Goal: Transaction & Acquisition: Purchase product/service

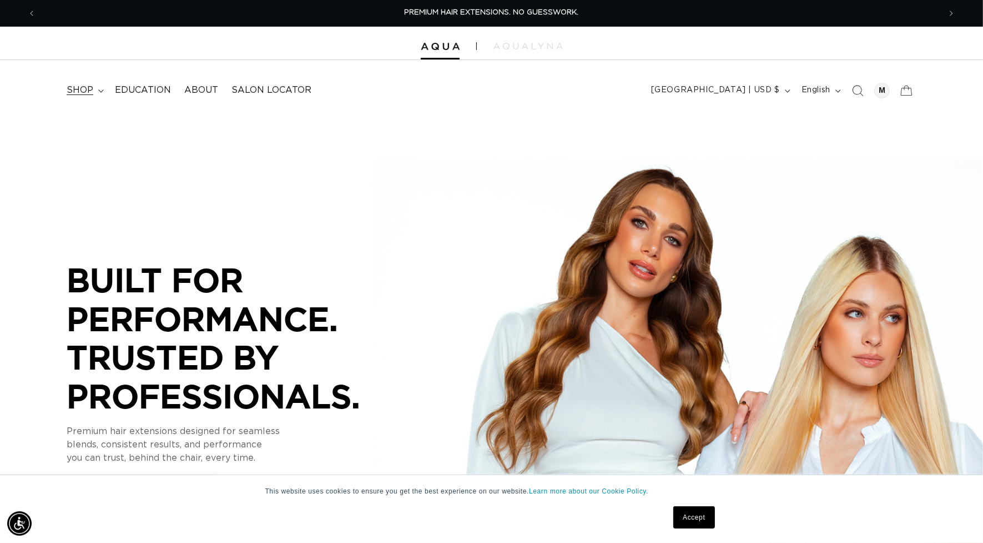
click at [71, 89] on span "shop" at bounding box center [80, 90] width 27 height 12
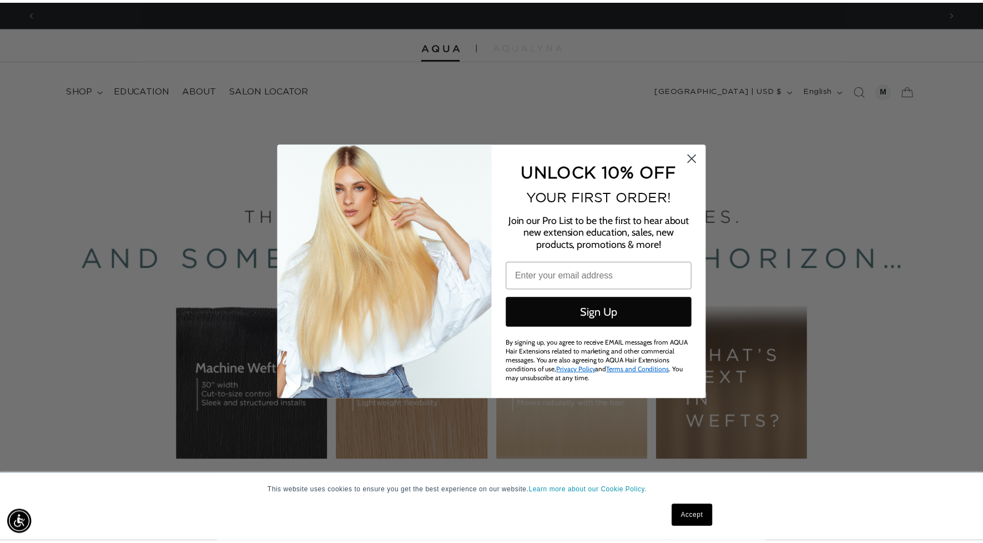
scroll to position [0, 1830]
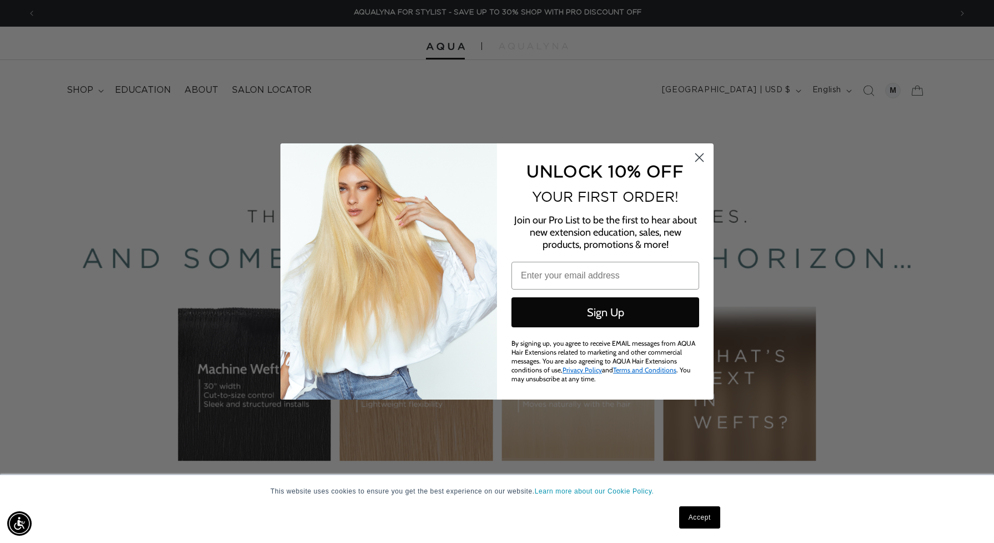
click at [704, 156] on circle "Close dialog" at bounding box center [699, 157] width 18 height 18
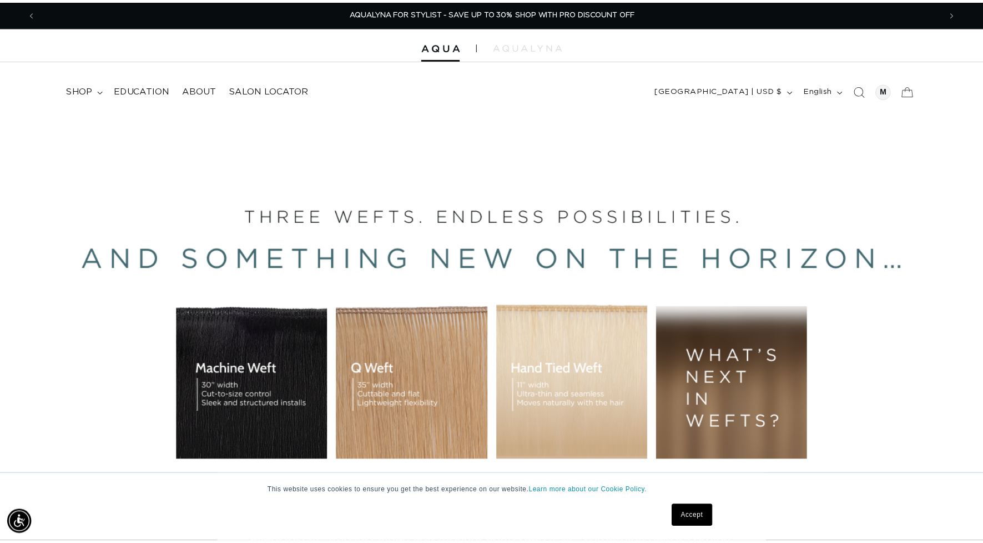
scroll to position [0, 1809]
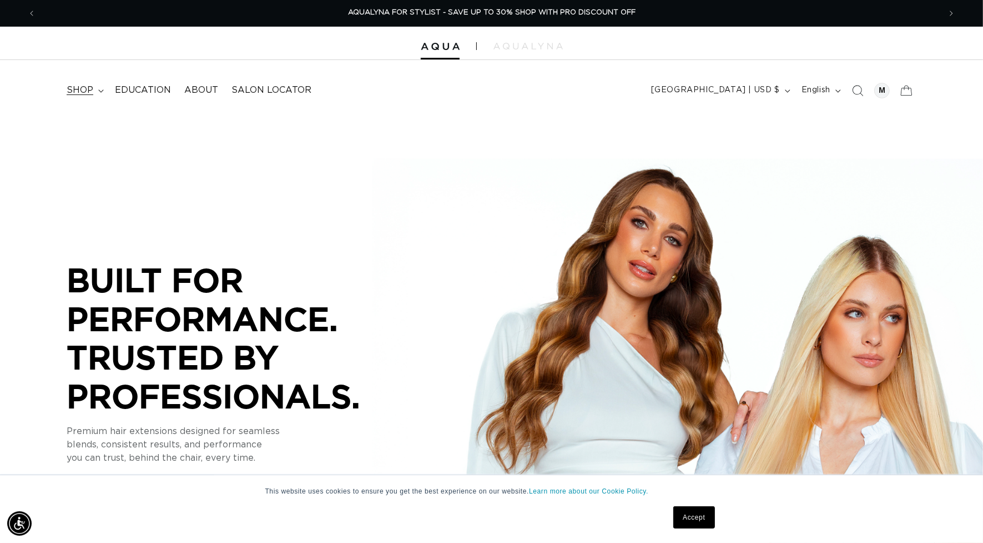
click at [84, 88] on span "shop" at bounding box center [80, 90] width 27 height 12
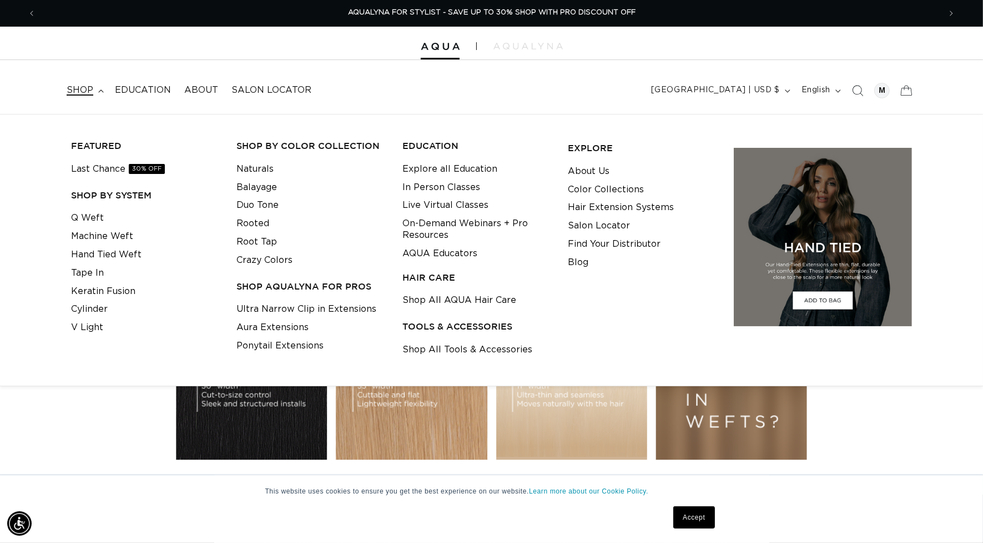
click at [78, 89] on span "shop" at bounding box center [80, 90] width 27 height 12
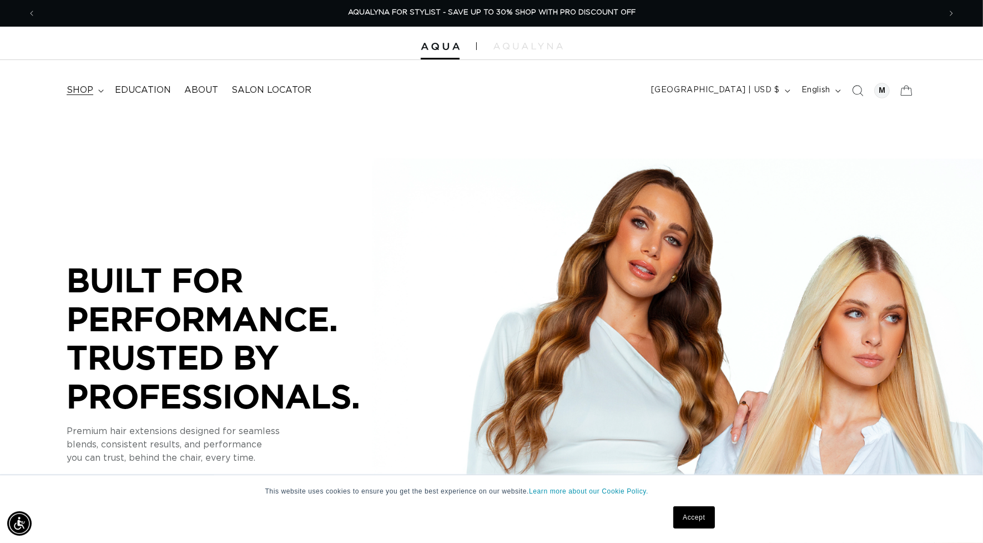
click at [96, 92] on summary "shop" at bounding box center [84, 90] width 48 height 25
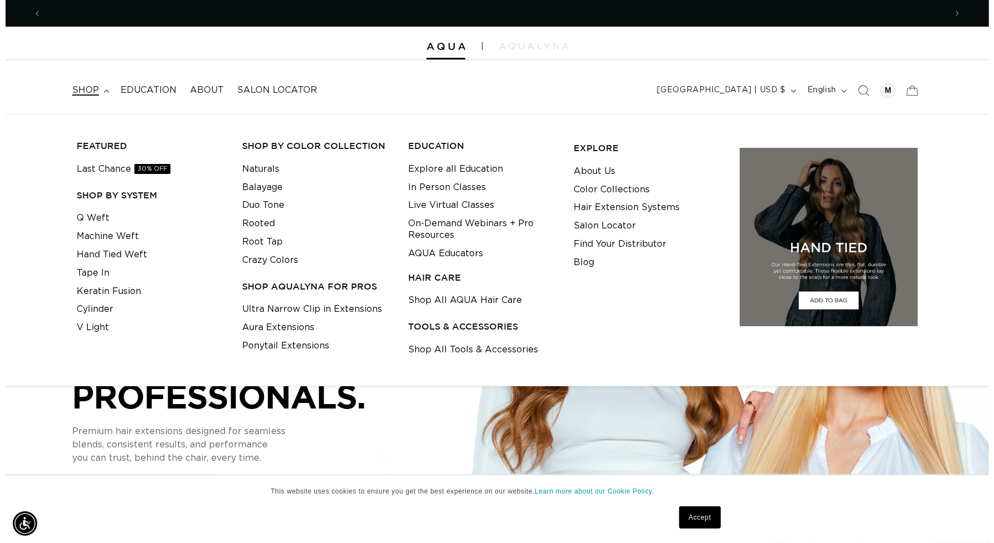
scroll to position [0, 0]
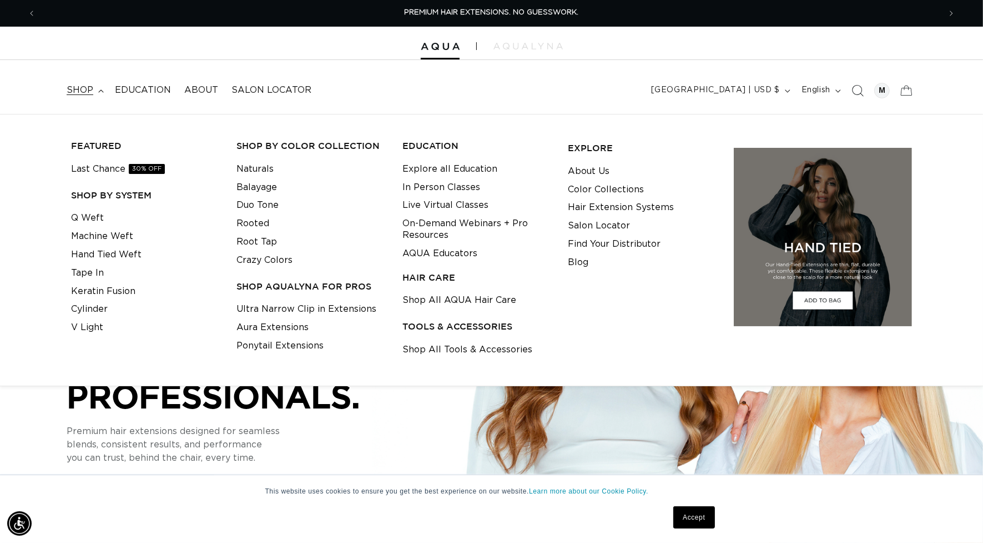
click at [858, 88] on icon "Search" at bounding box center [858, 90] width 12 height 12
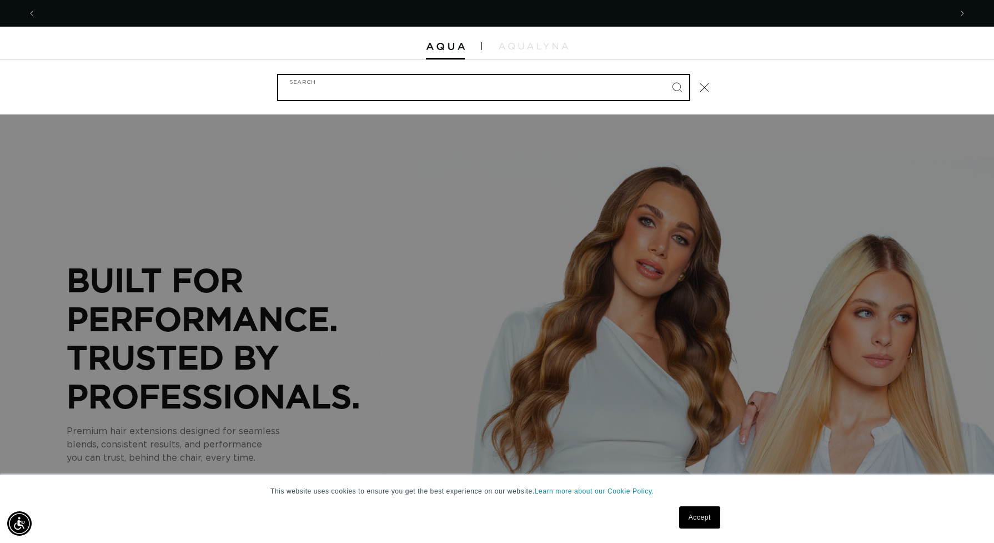
scroll to position [0, 915]
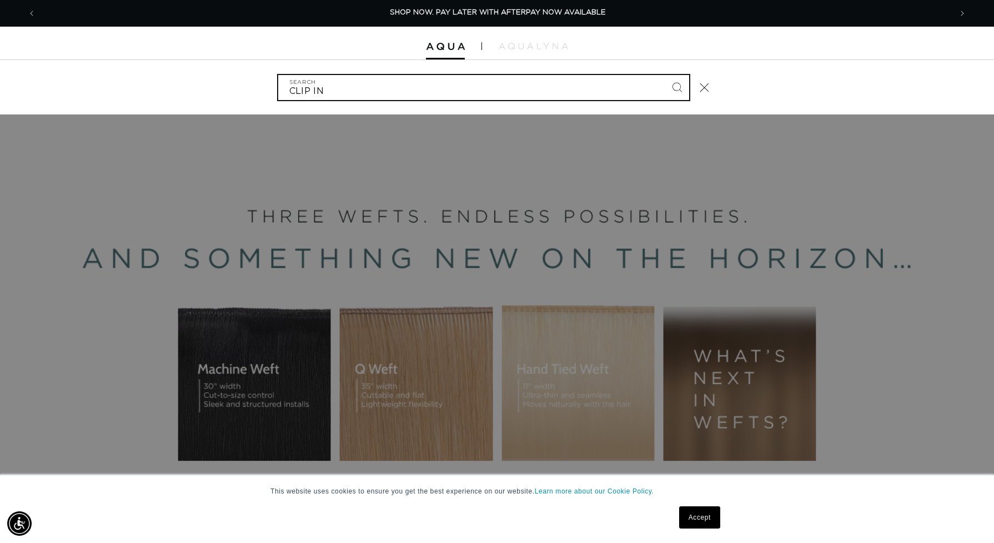
type input "CLIP IN"
click at [665, 75] on button "Search" at bounding box center [677, 87] width 24 height 24
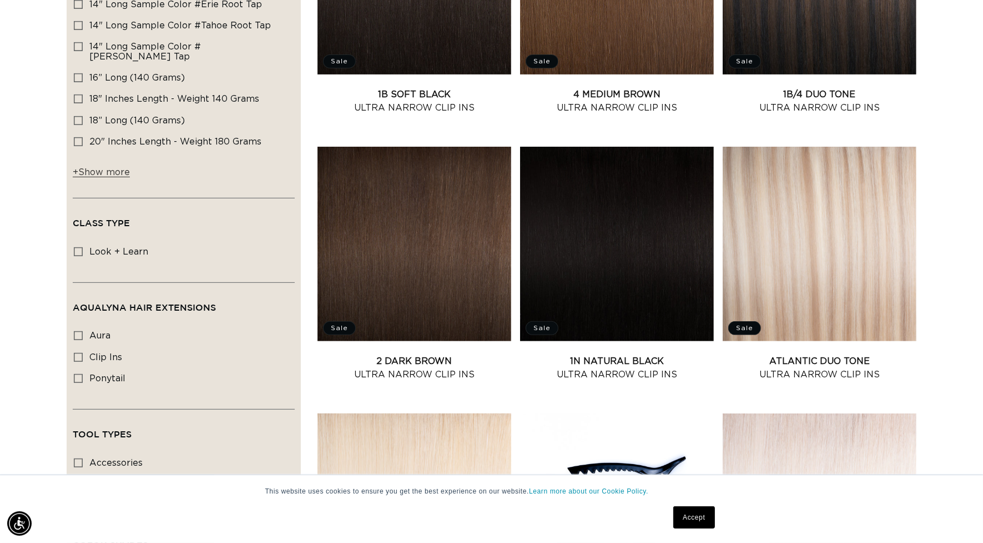
scroll to position [416, 0]
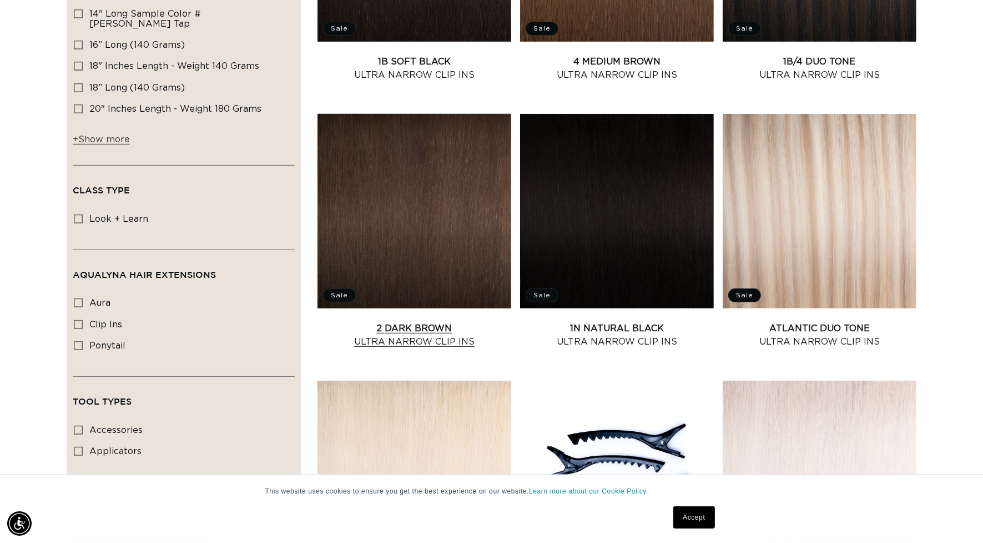
click at [414, 340] on link "2 Dark Brown Ultra Narrow Clip Ins" at bounding box center [415, 335] width 194 height 27
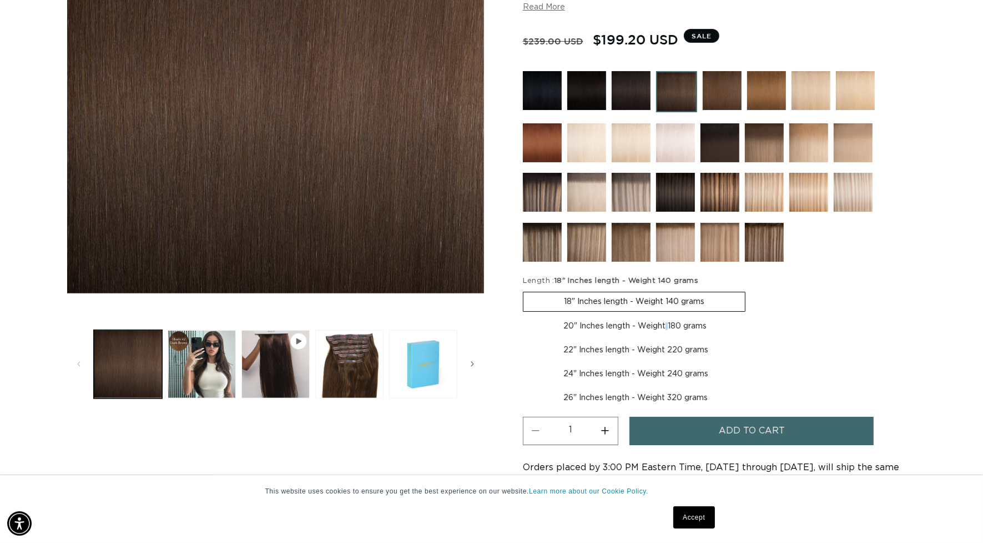
click at [637, 322] on label "20" Inches length - Weight 180 grams Variant sold out or unavailable" at bounding box center [635, 326] width 224 height 19
click at [580, 322] on label "20" Inches length - Weight 180 grams Variant sold out or unavailable" at bounding box center [635, 326] width 224 height 19
click at [751, 290] on input "20" Inches length - Weight 180 grams Variant sold out or unavailable" at bounding box center [751, 289] width 1 height 1
radio input "true"
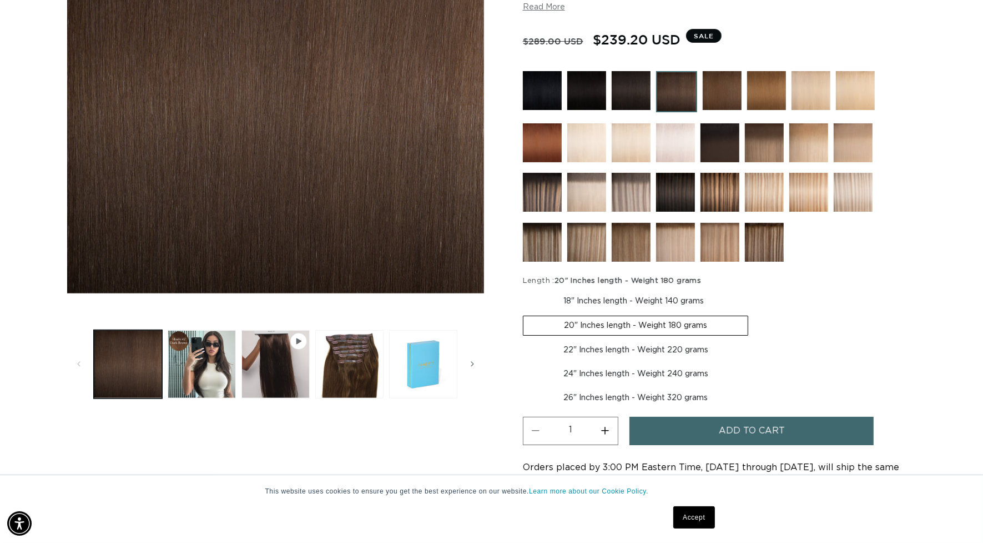
click at [607, 297] on label "18" Inches length - Weight 140 grams Variant sold out or unavailable" at bounding box center [634, 301] width 222 height 19
click at [526, 290] on input "18" Inches length - Weight 140 grams Variant sold out or unavailable" at bounding box center [526, 289] width 1 height 1
radio input "true"
click at [765, 431] on span "Add to cart" at bounding box center [752, 430] width 66 height 28
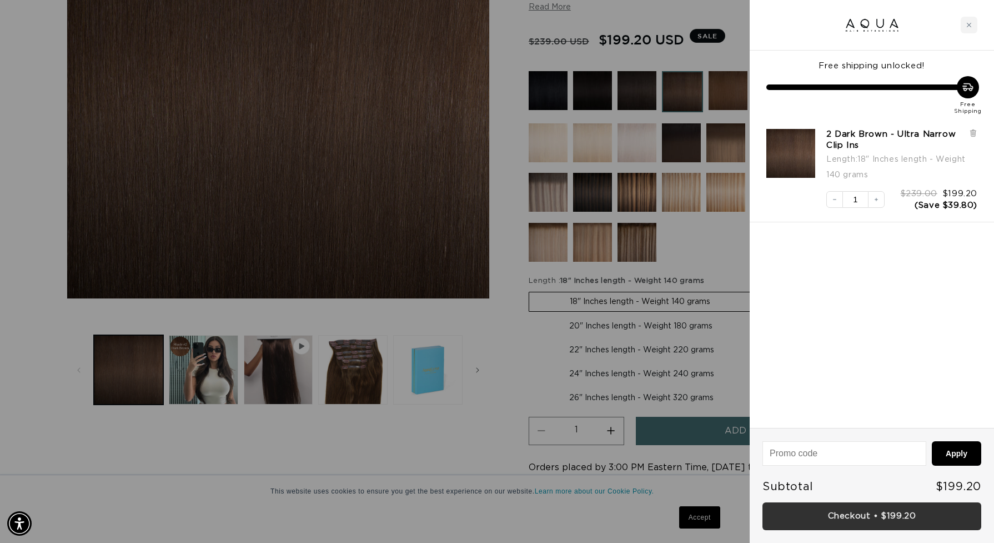
click at [872, 514] on link "Checkout • $199.20" at bounding box center [871, 516] width 219 height 28
